Goal: Transaction & Acquisition: Purchase product/service

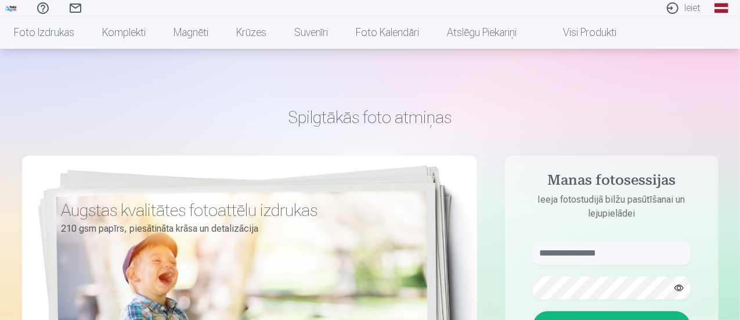
scroll to position [116, 0]
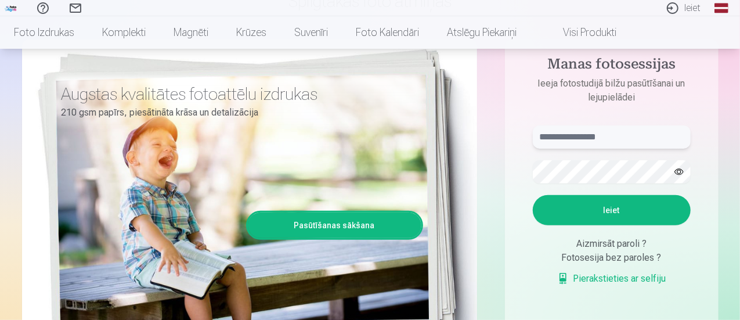
click at [590, 139] on input "text" at bounding box center [612, 136] width 158 height 23
click at [605, 206] on button "Ieiet" at bounding box center [612, 210] width 158 height 30
click at [586, 141] on input "**********" at bounding box center [612, 136] width 158 height 23
type input "**********"
click at [682, 175] on button "button" at bounding box center [679, 172] width 22 height 22
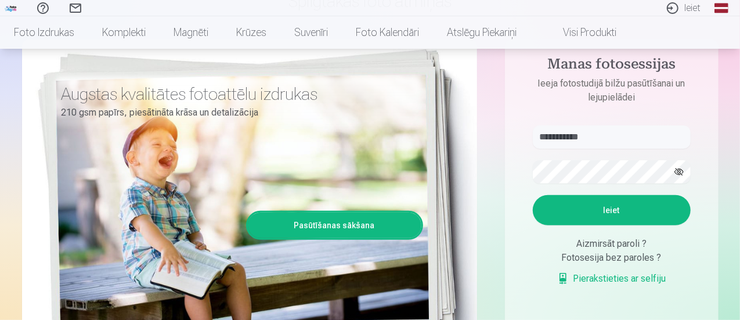
click at [626, 204] on button "Ieiet" at bounding box center [612, 210] width 158 height 30
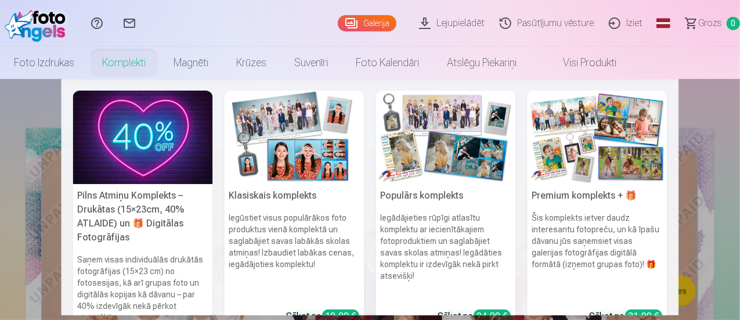
click at [160, 58] on link "Komplekti" at bounding box center [123, 62] width 71 height 33
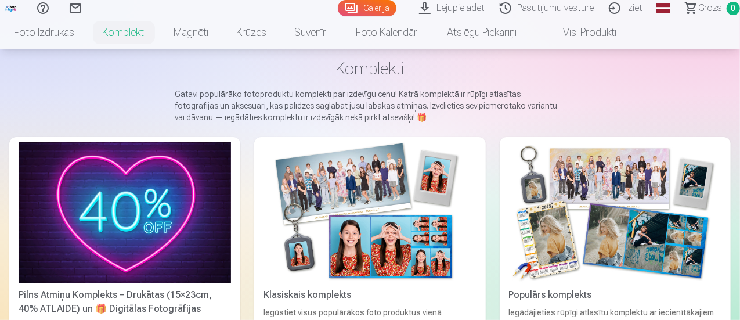
scroll to position [116, 0]
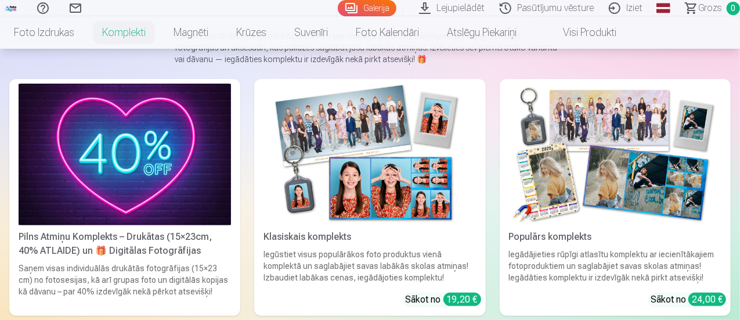
click at [622, 32] on link "Visi produkti" at bounding box center [581, 32] width 100 height 33
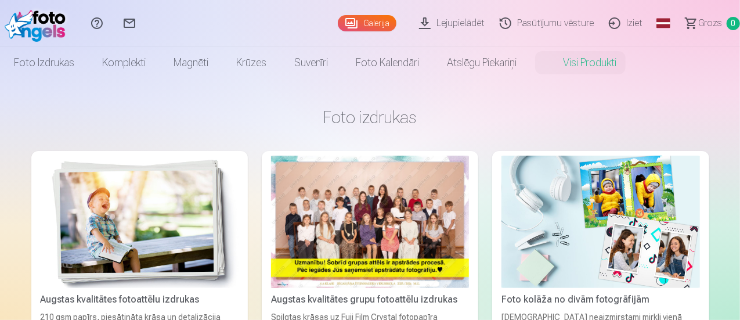
click at [338, 24] on link "Galerija" at bounding box center [367, 23] width 59 height 16
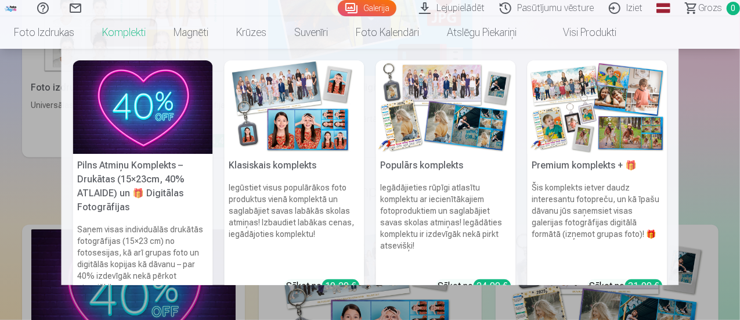
click at [160, 26] on link "Komplekti" at bounding box center [123, 32] width 71 height 33
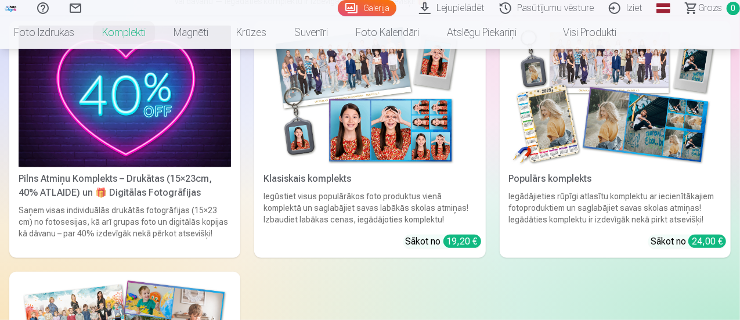
scroll to position [116, 0]
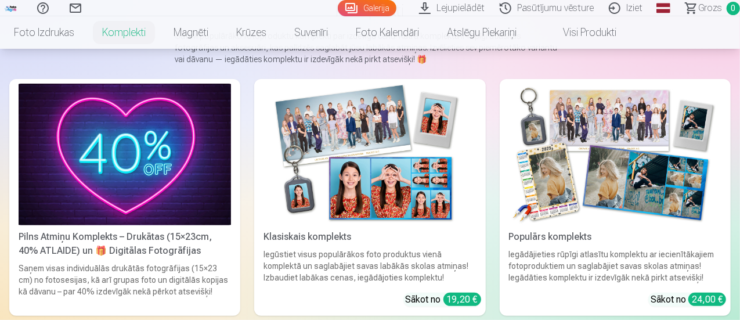
click at [509, 139] on img at bounding box center [615, 155] width 212 height 142
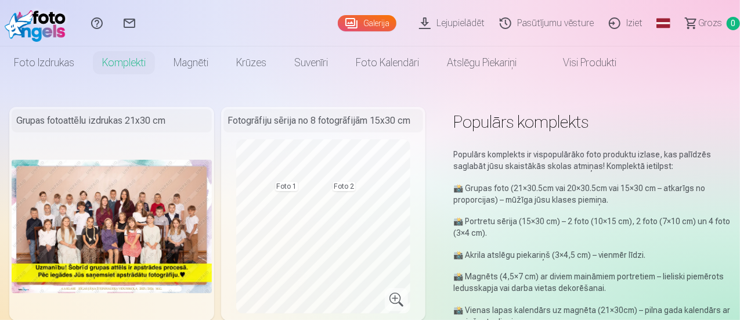
scroll to position [174, 0]
